Goal: Task Accomplishment & Management: Manage account settings

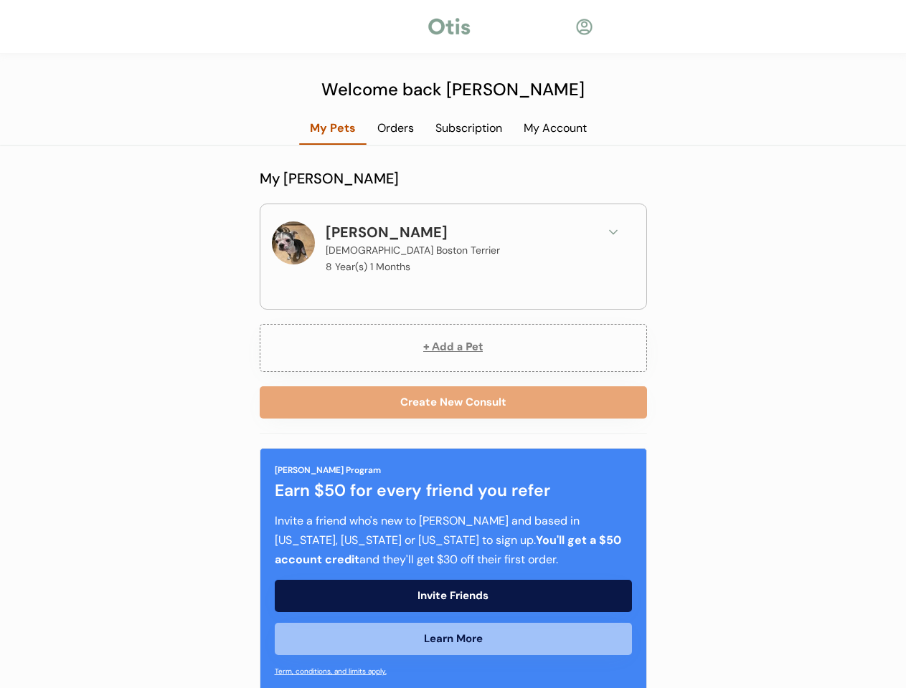
click at [453, 344] on button "+ Add a Pet" at bounding box center [453, 348] width 387 height 48
click at [453, 27] on div at bounding box center [449, 27] width 47 height 22
click at [335, 27] on div at bounding box center [453, 27] width 323 height 22
click at [318, 27] on div at bounding box center [453, 27] width 323 height 22
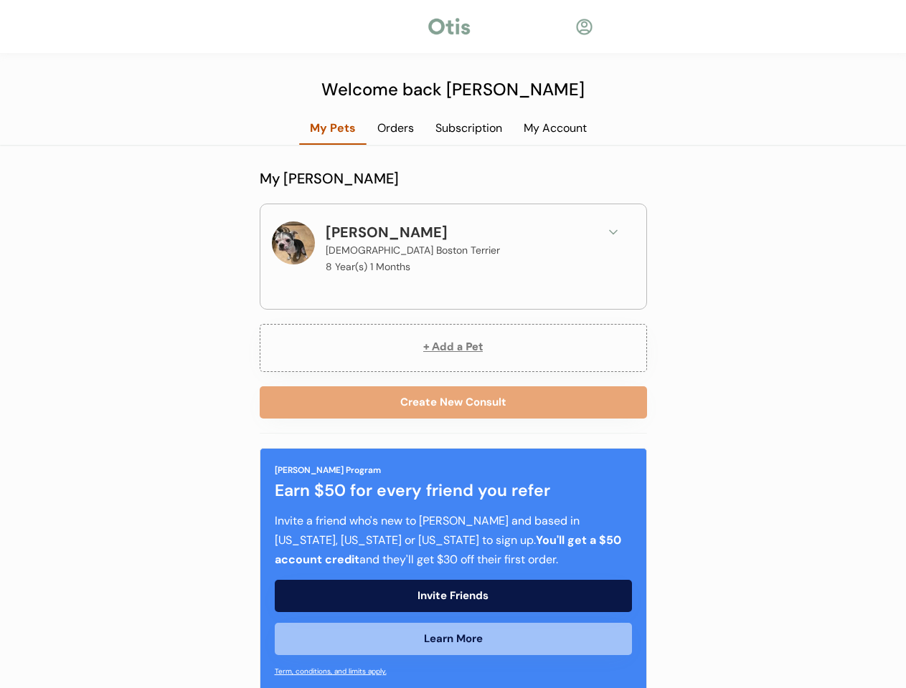
click at [340, 27] on div at bounding box center [453, 27] width 323 height 22
click at [392, 27] on div at bounding box center [391, 26] width 70 height 14
click at [449, 27] on div at bounding box center [449, 27] width 47 height 22
click at [524, 27] on div at bounding box center [524, 26] width 103 height 14
click at [584, 27] on div at bounding box center [584, 27] width 18 height 18
